Goal: Task Accomplishment & Management: Use online tool/utility

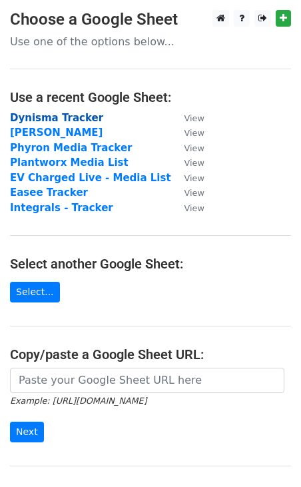
click at [32, 116] on strong "Dynisma Tracker" at bounding box center [56, 118] width 93 height 12
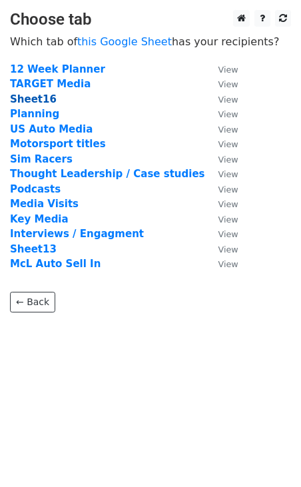
click at [28, 94] on strong "Sheet16" at bounding box center [33, 99] width 47 height 12
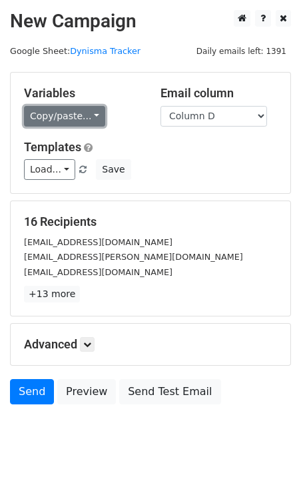
click at [32, 116] on link "Copy/paste..." at bounding box center [64, 116] width 81 height 21
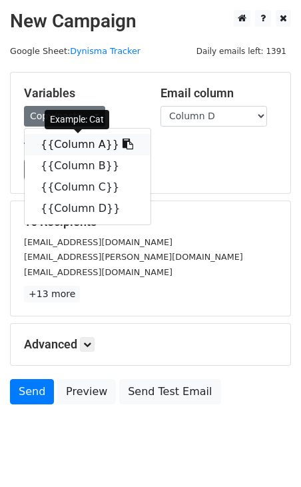
click at [71, 147] on link "{{Column A}}" at bounding box center [88, 144] width 126 height 21
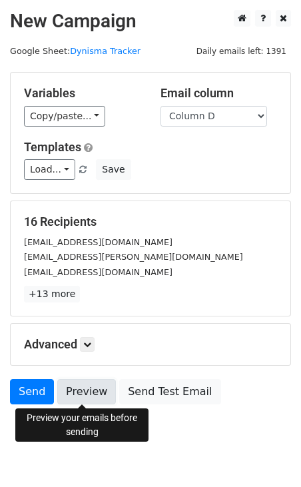
click at [72, 389] on link "Preview" at bounding box center [86, 391] width 59 height 25
